Goal: Register for event/course

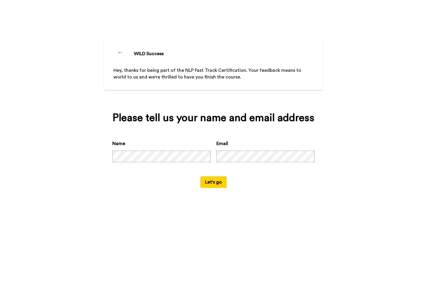
click at [217, 180] on button "Let's go" at bounding box center [213, 182] width 26 height 12
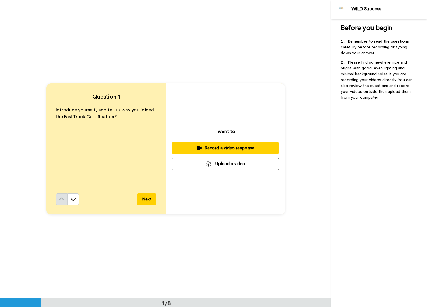
click at [143, 199] on button "Next" at bounding box center [146, 199] width 19 height 12
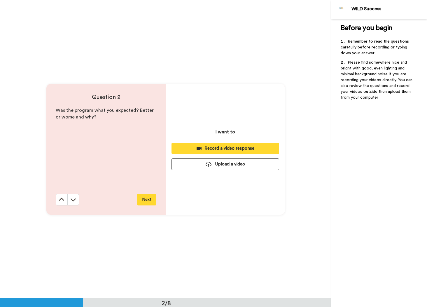
scroll to position [298, 0]
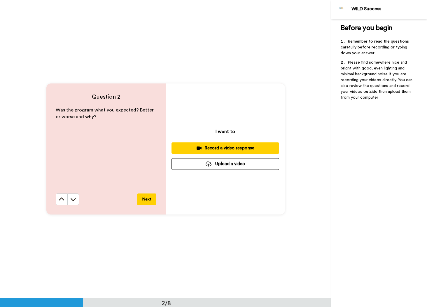
click at [143, 199] on button "Next" at bounding box center [146, 199] width 19 height 12
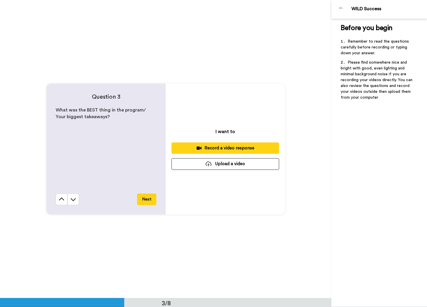
scroll to position [595, 0]
click at [147, 200] on button "Next" at bounding box center [146, 199] width 19 height 12
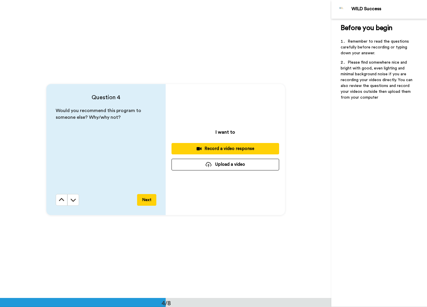
scroll to position [893, 0]
click at [147, 200] on button "Next" at bounding box center [146, 199] width 19 height 12
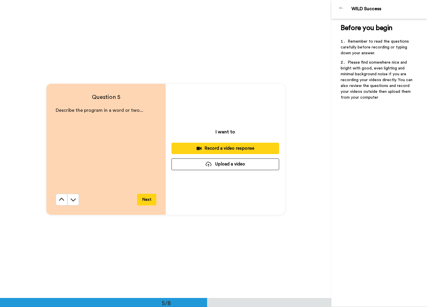
scroll to position [1190, 0]
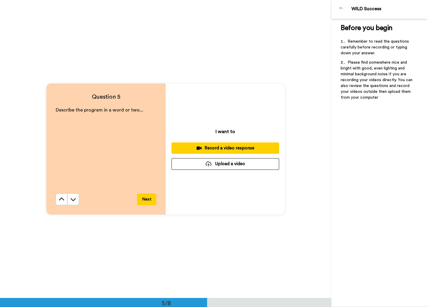
click at [147, 200] on button "Next" at bounding box center [146, 199] width 19 height 12
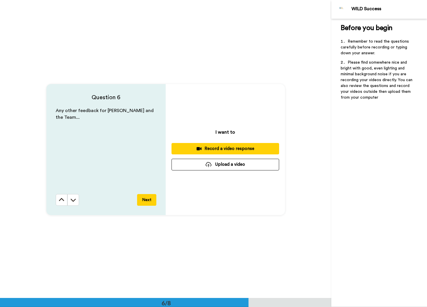
scroll to position [1488, 0]
click at [148, 201] on button "Next" at bounding box center [146, 199] width 19 height 12
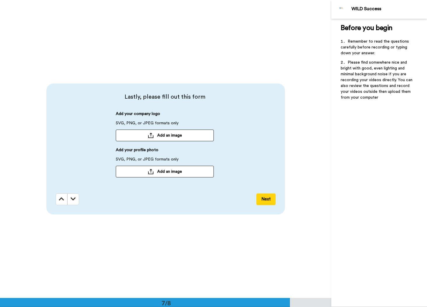
scroll to position [1785, 0]
click at [262, 200] on button "Next" at bounding box center [265, 199] width 19 height 12
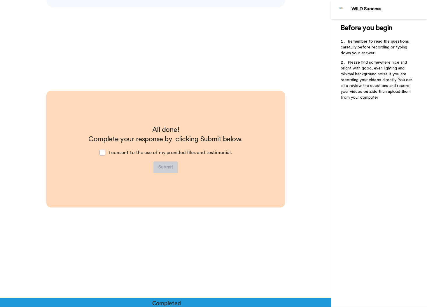
scroll to position [1992, 0]
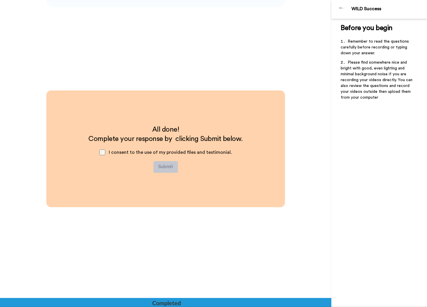
click at [103, 151] on span at bounding box center [102, 152] width 6 height 6
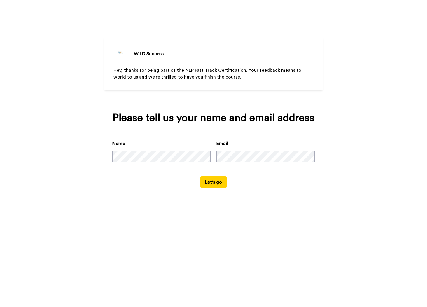
click at [218, 182] on button "Let's go" at bounding box center [213, 182] width 26 height 12
